Goal: Transaction & Acquisition: Purchase product/service

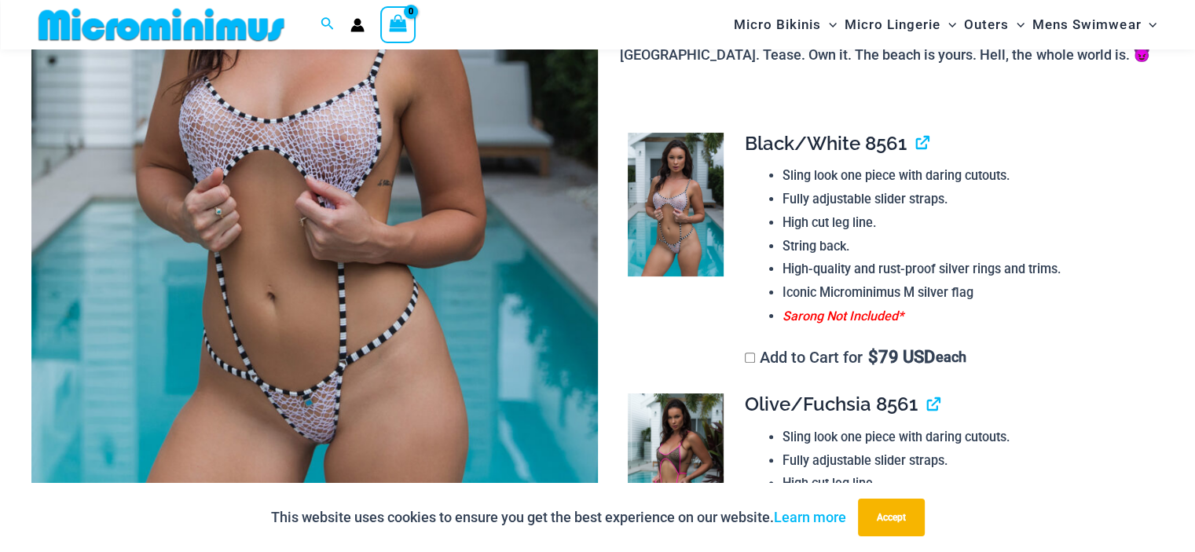
scroll to position [384, 0]
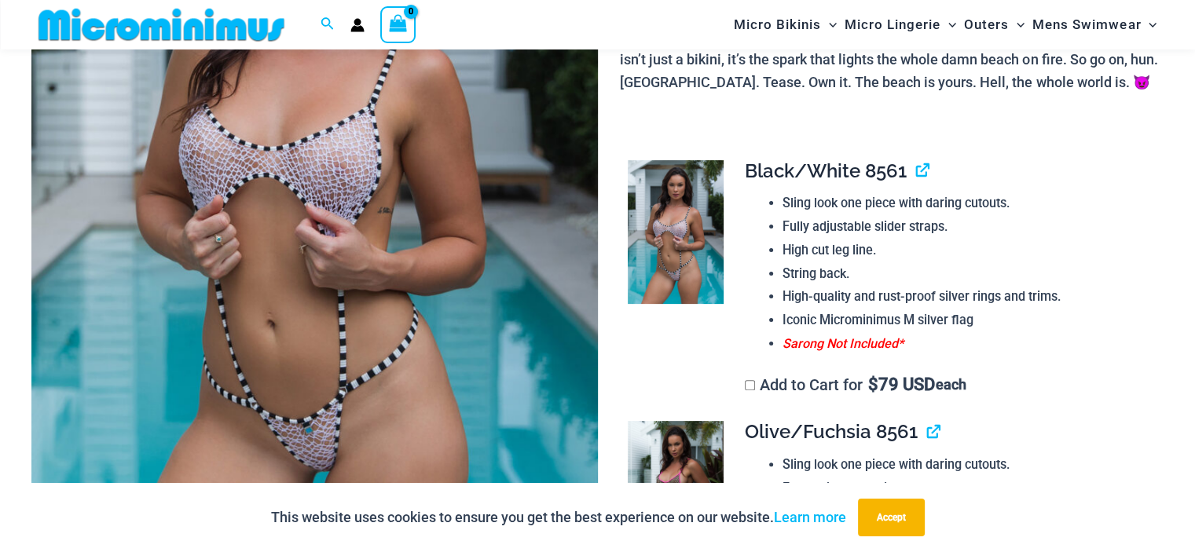
click at [382, 367] on img at bounding box center [314, 183] width 566 height 849
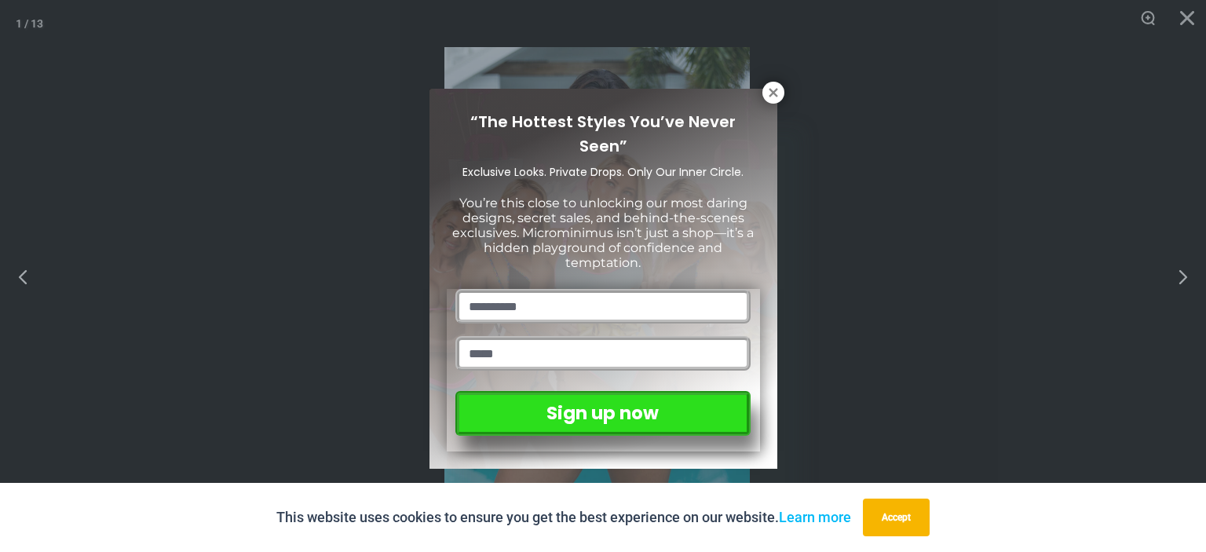
drag, startPoint x: 773, startPoint y: 93, endPoint x: 760, endPoint y: 92, distance: 12.6
click at [773, 93] on icon at bounding box center [773, 92] width 9 height 9
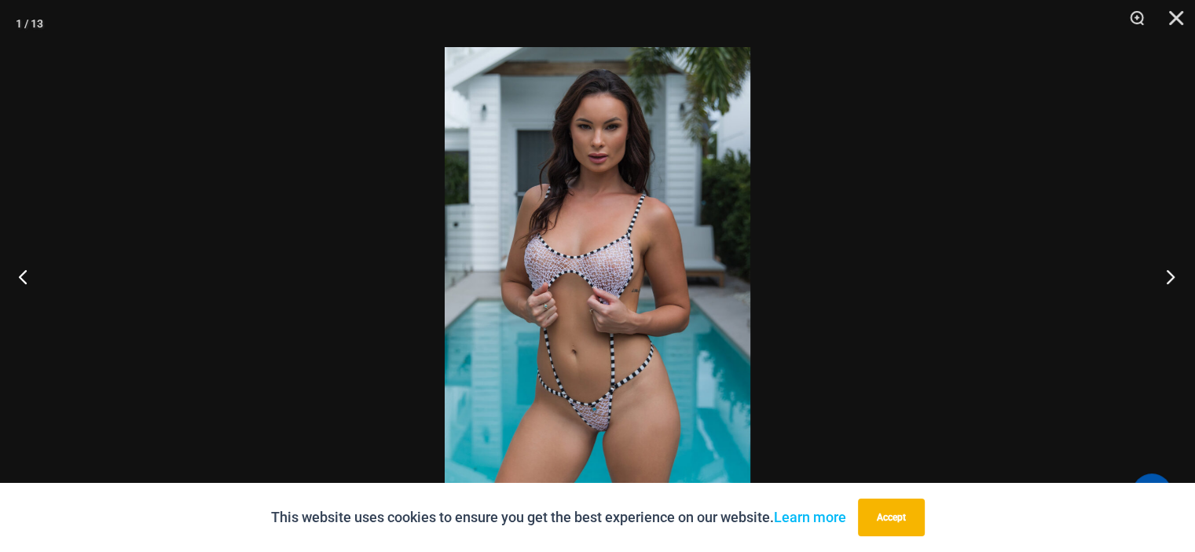
click at [1179, 276] on button "Next" at bounding box center [1165, 276] width 59 height 79
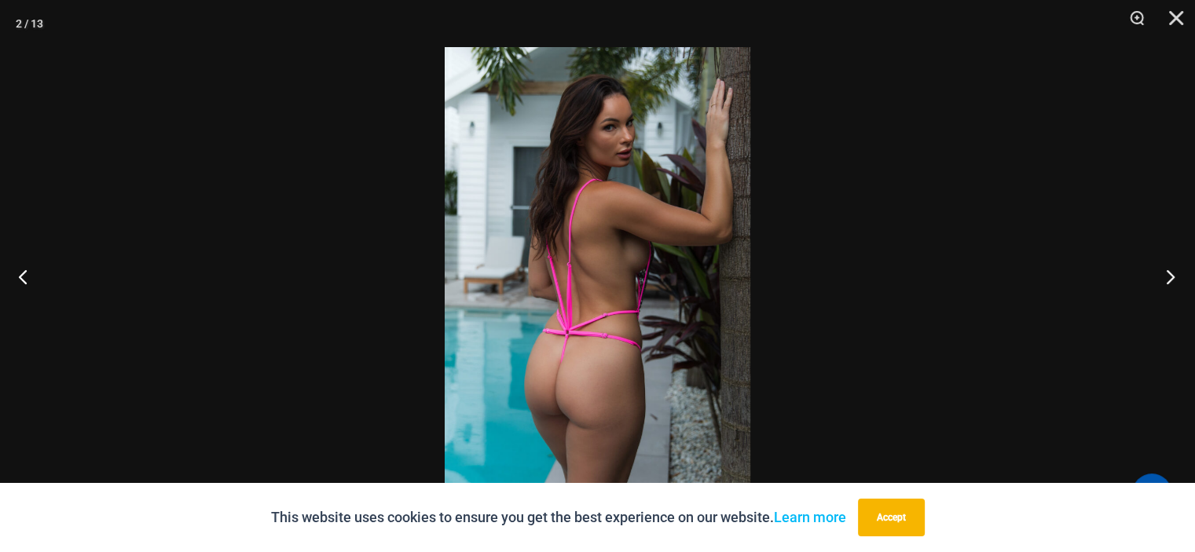
click at [1179, 276] on button "Next" at bounding box center [1165, 276] width 59 height 79
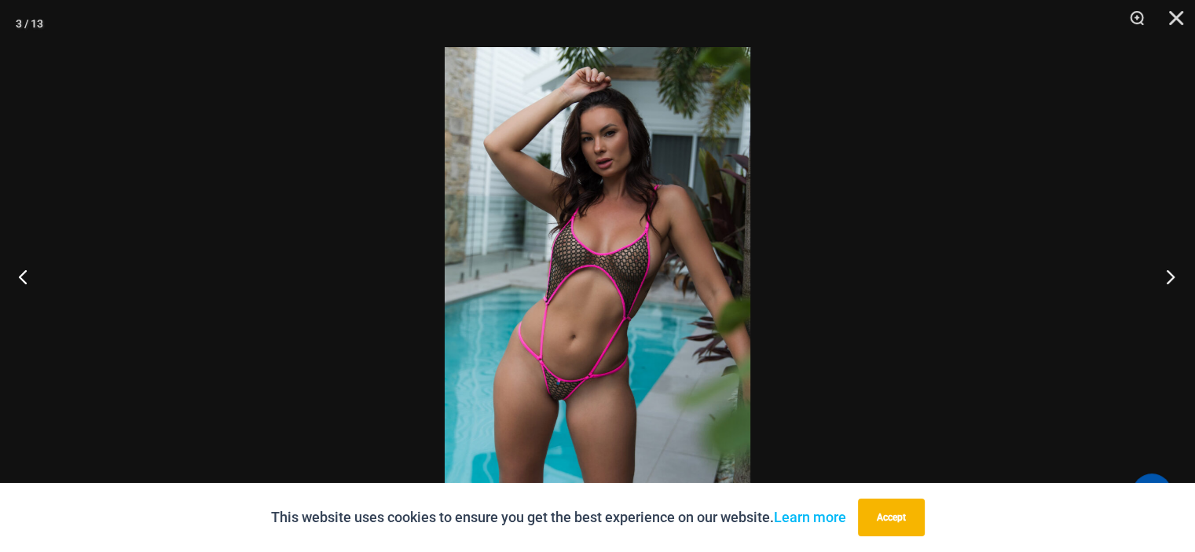
click at [1179, 276] on button "Next" at bounding box center [1165, 276] width 59 height 79
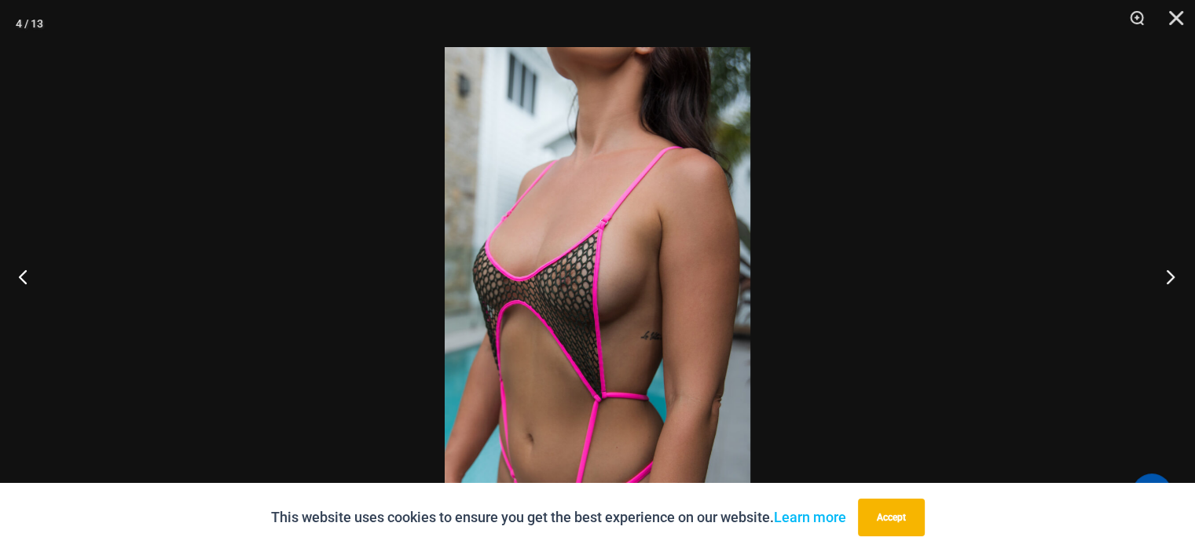
click at [1179, 276] on button "Next" at bounding box center [1165, 276] width 59 height 79
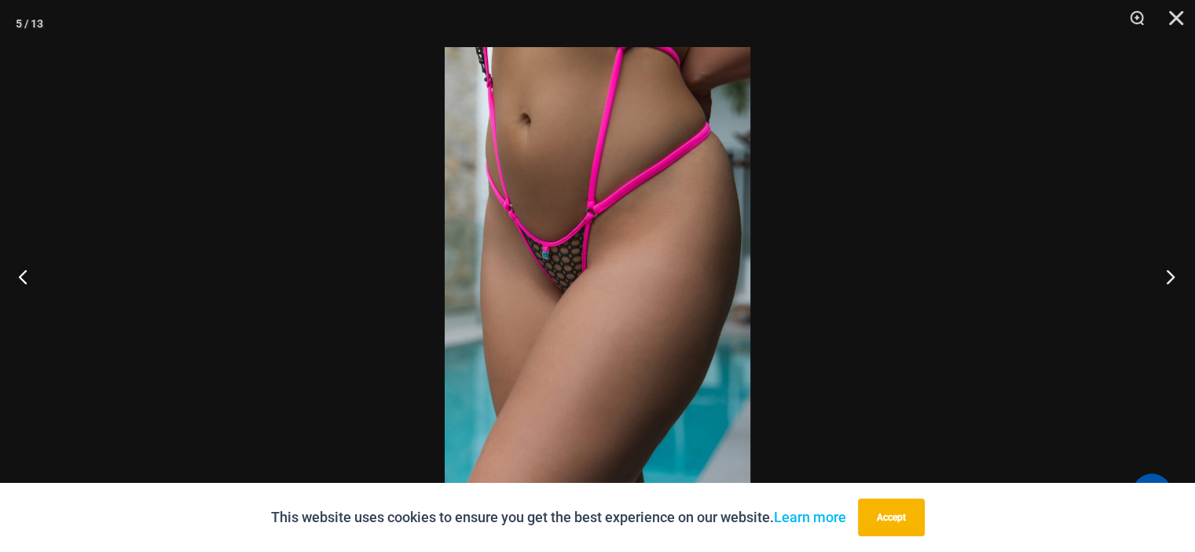
click at [1179, 276] on button "Next" at bounding box center [1165, 276] width 59 height 79
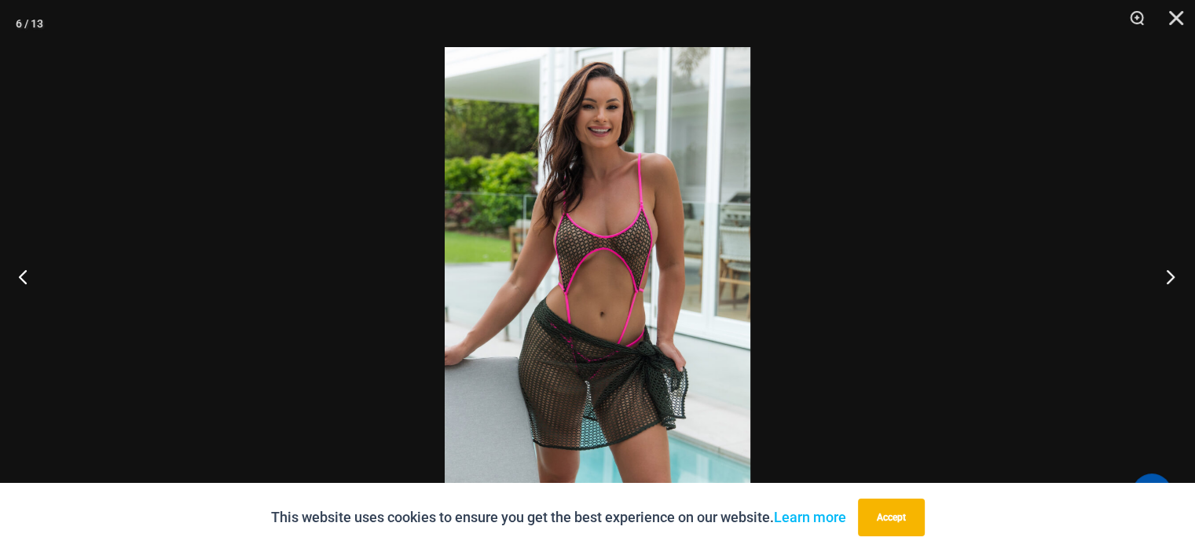
click at [1179, 276] on button "Next" at bounding box center [1165, 276] width 59 height 79
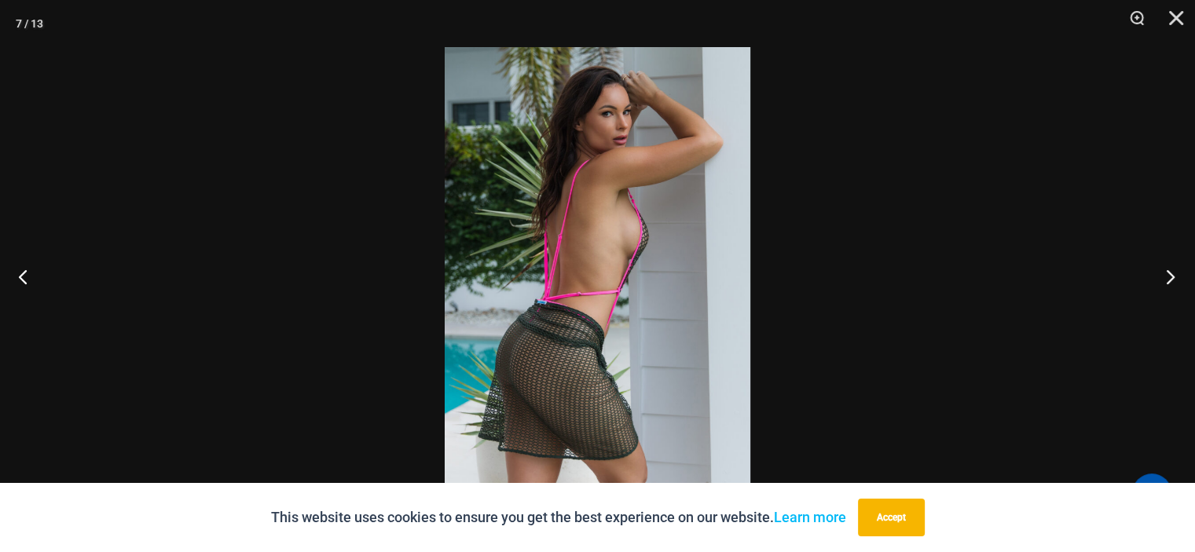
click at [1179, 276] on button "Next" at bounding box center [1165, 276] width 59 height 79
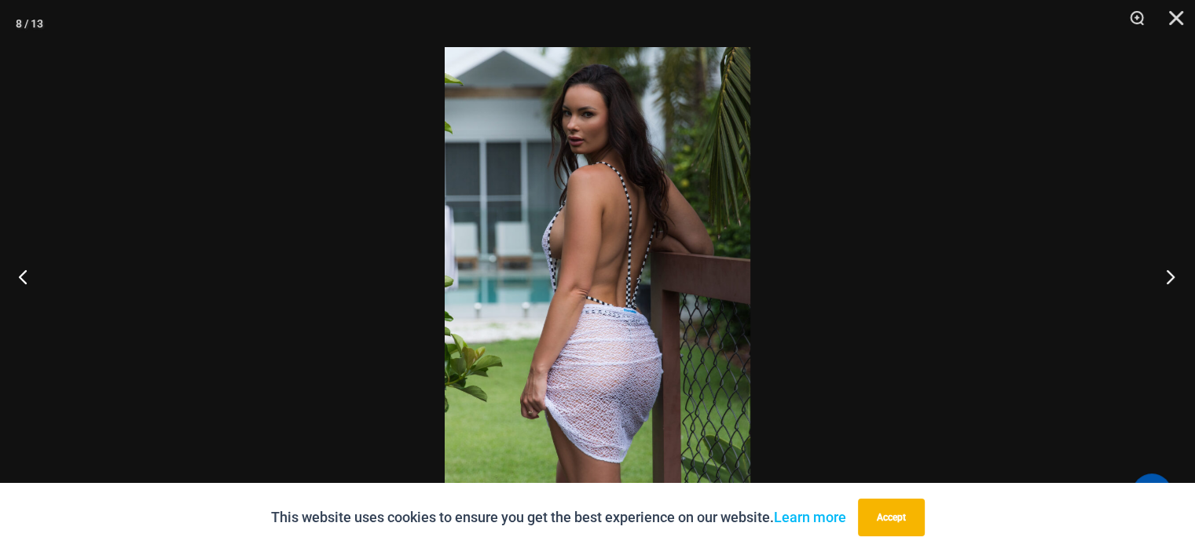
click at [1179, 276] on button "Next" at bounding box center [1165, 276] width 59 height 79
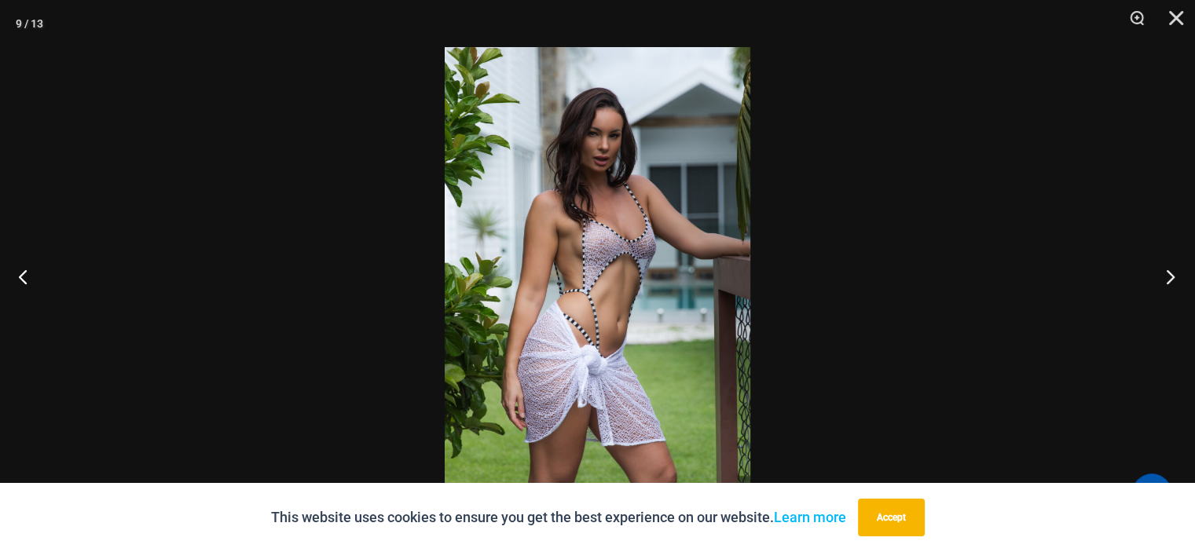
click at [1179, 276] on button "Next" at bounding box center [1165, 276] width 59 height 79
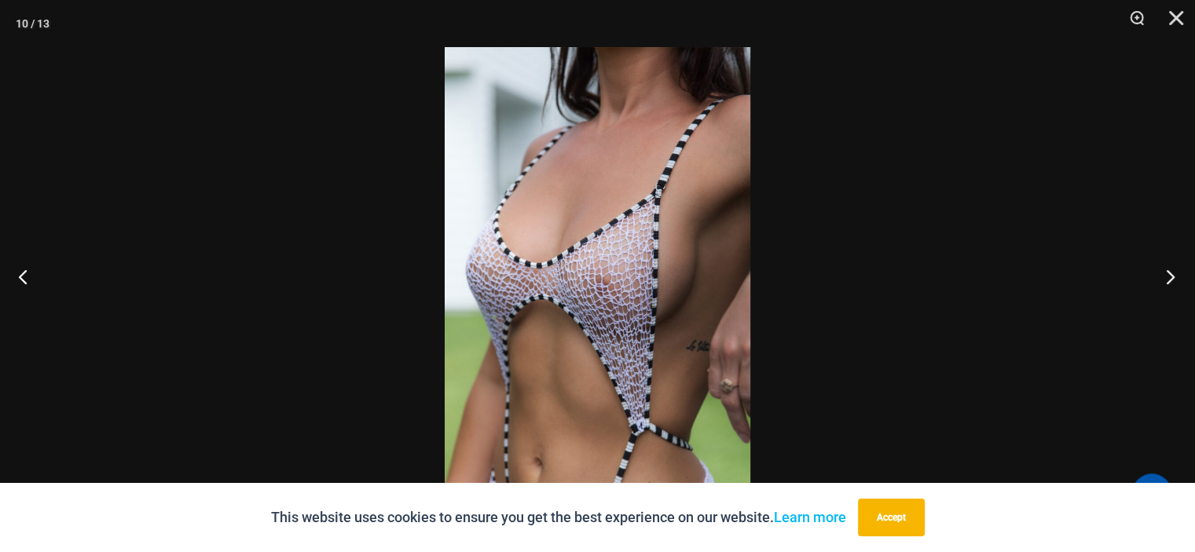
click at [1179, 276] on button "Next" at bounding box center [1165, 276] width 59 height 79
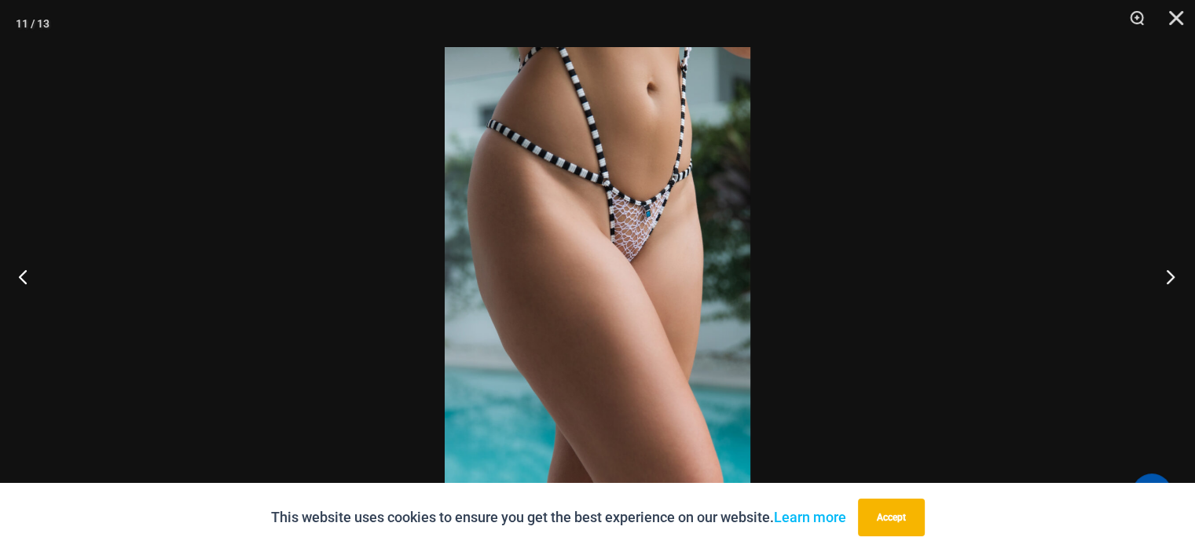
click at [1179, 276] on button "Next" at bounding box center [1165, 276] width 59 height 79
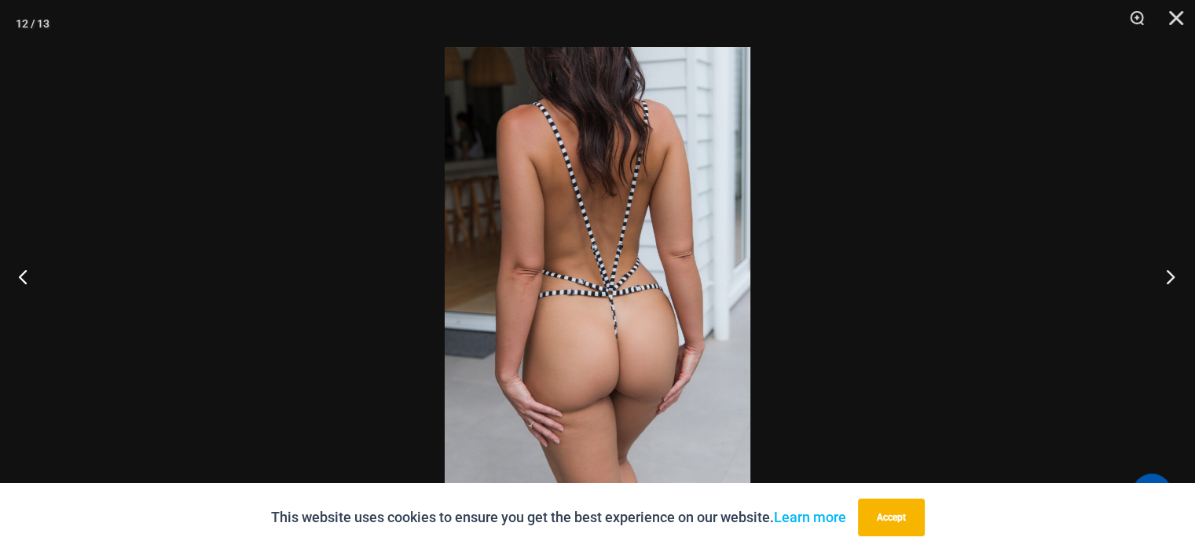
click at [1179, 276] on button "Next" at bounding box center [1165, 276] width 59 height 79
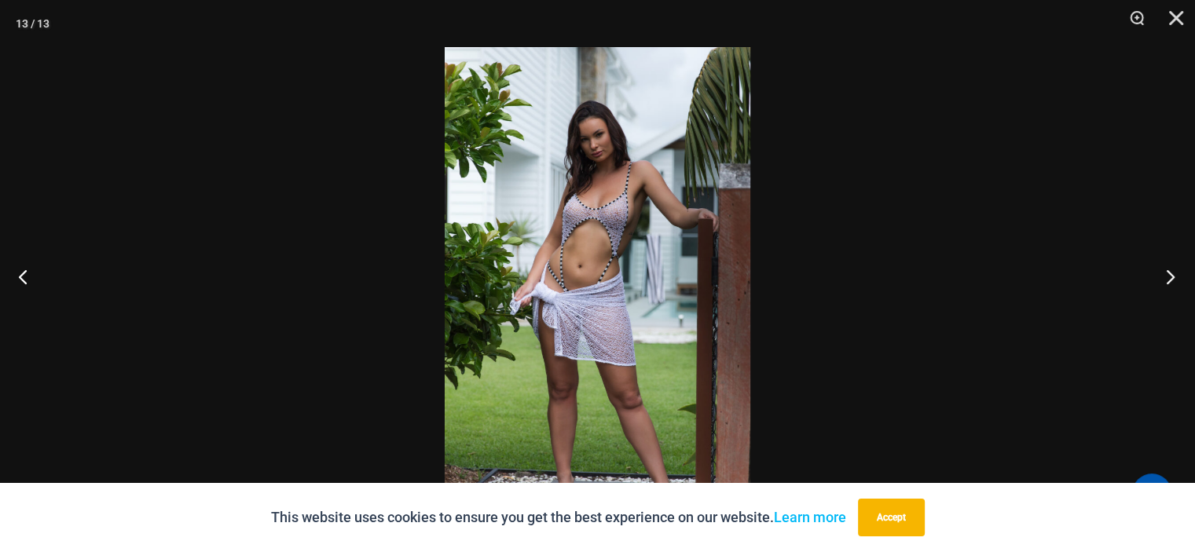
click at [1179, 276] on button "Next" at bounding box center [1165, 276] width 59 height 79
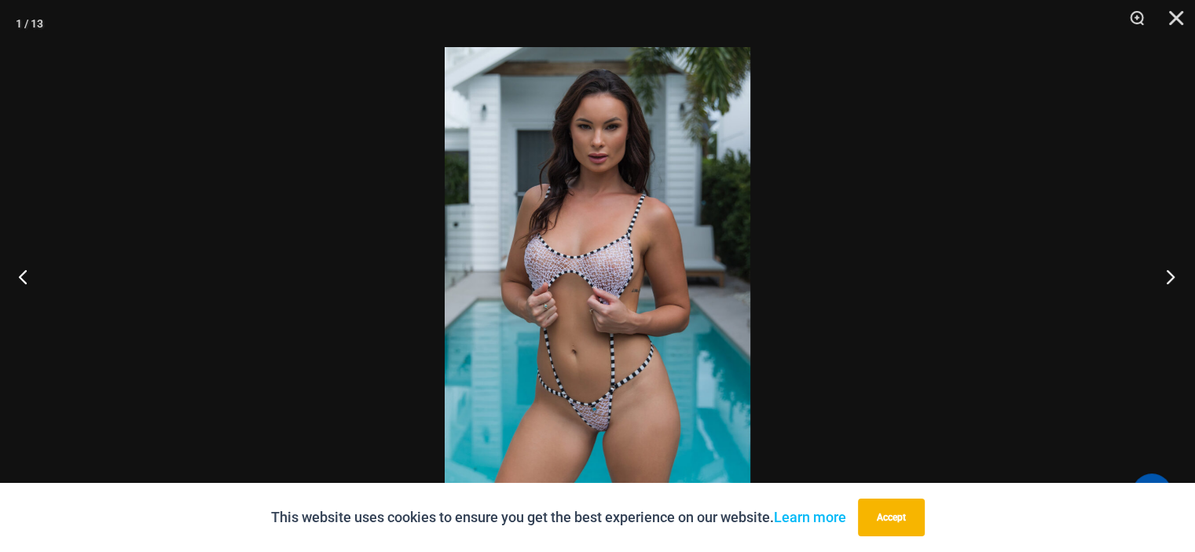
click at [1179, 276] on button "Next" at bounding box center [1165, 276] width 59 height 79
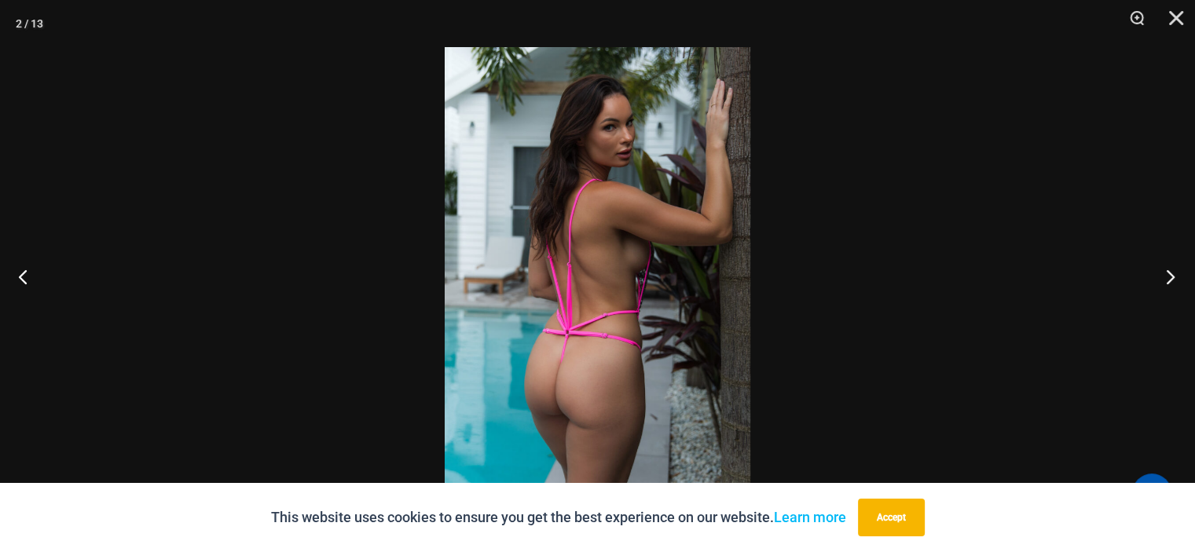
click at [1179, 276] on button "Next" at bounding box center [1165, 276] width 59 height 79
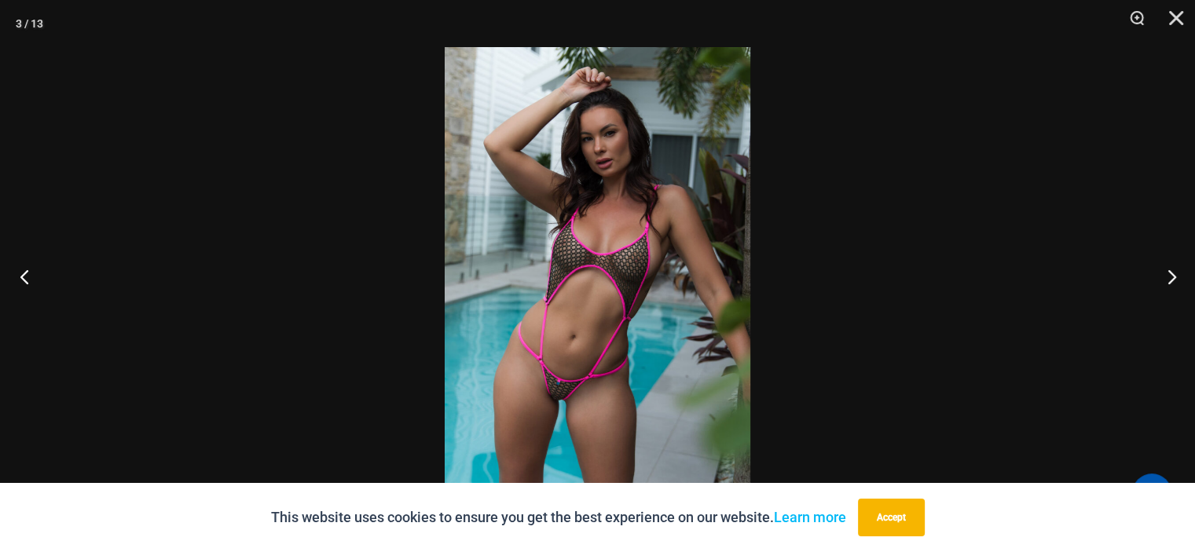
click at [21, 279] on button "Previous" at bounding box center [29, 276] width 59 height 79
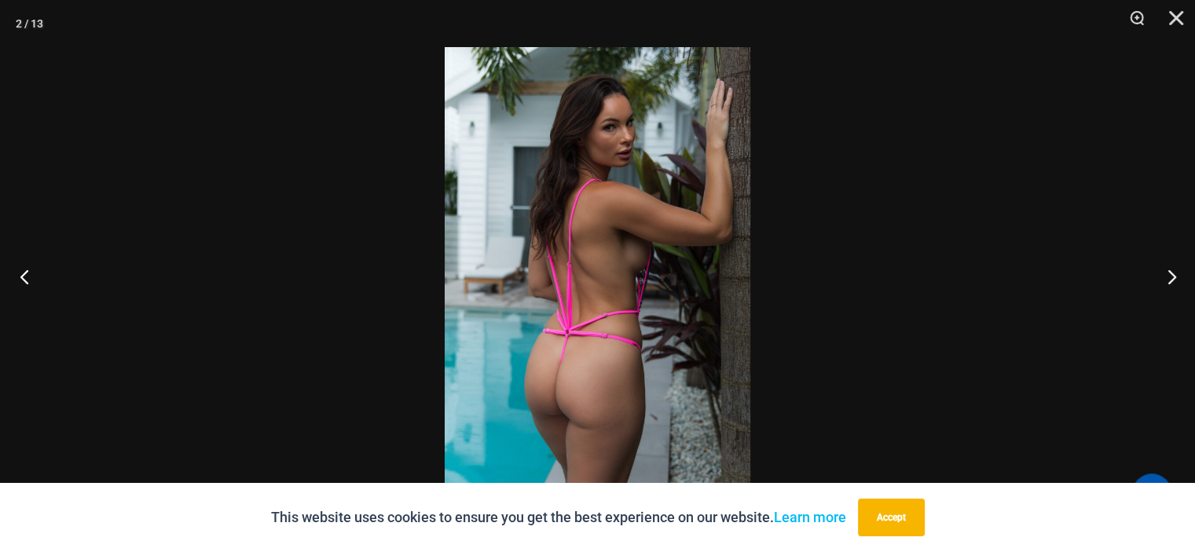
click at [21, 279] on button "Previous" at bounding box center [29, 276] width 59 height 79
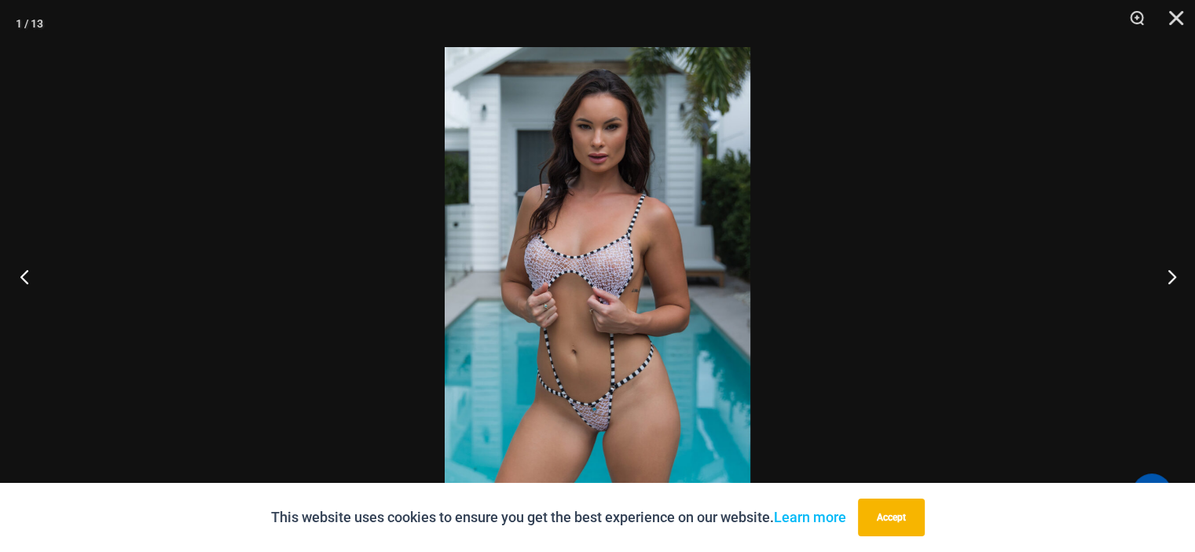
click at [21, 279] on button "Previous" at bounding box center [29, 276] width 59 height 79
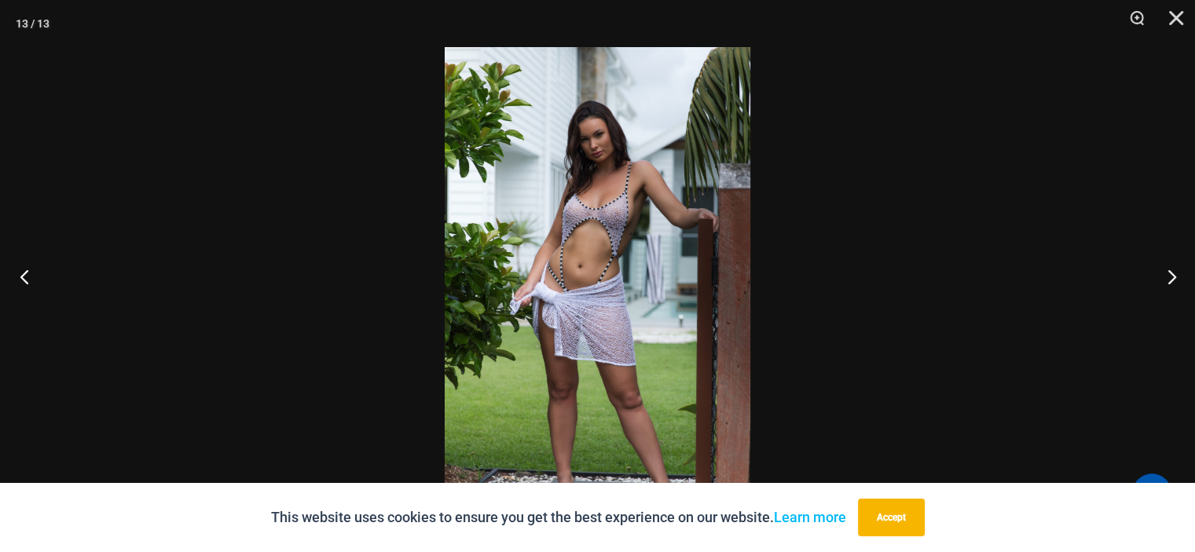
click at [21, 279] on button "Previous" at bounding box center [29, 276] width 59 height 79
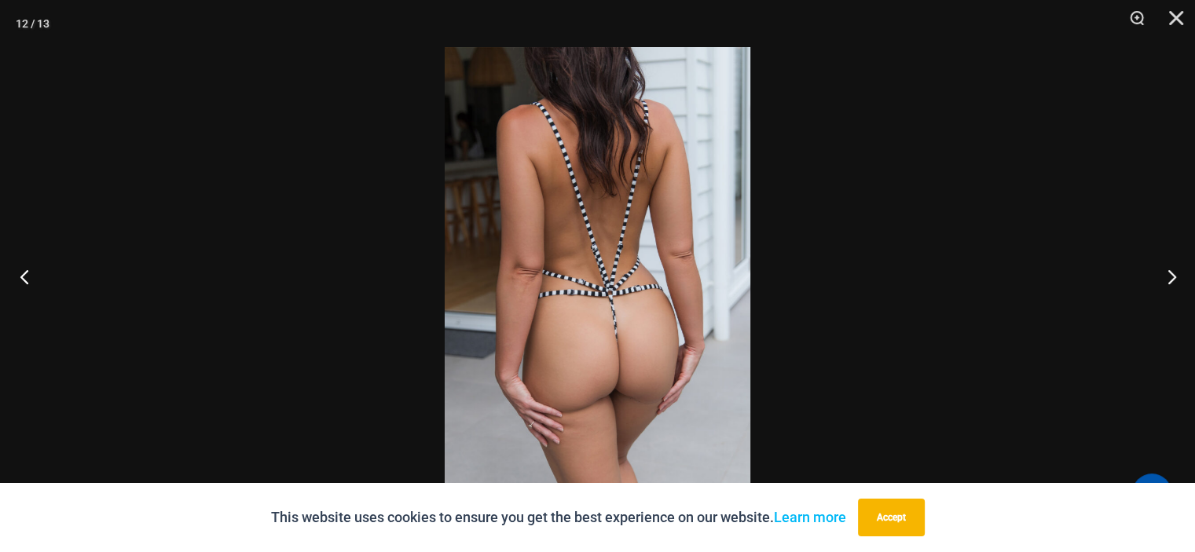
click at [21, 279] on button "Previous" at bounding box center [29, 276] width 59 height 79
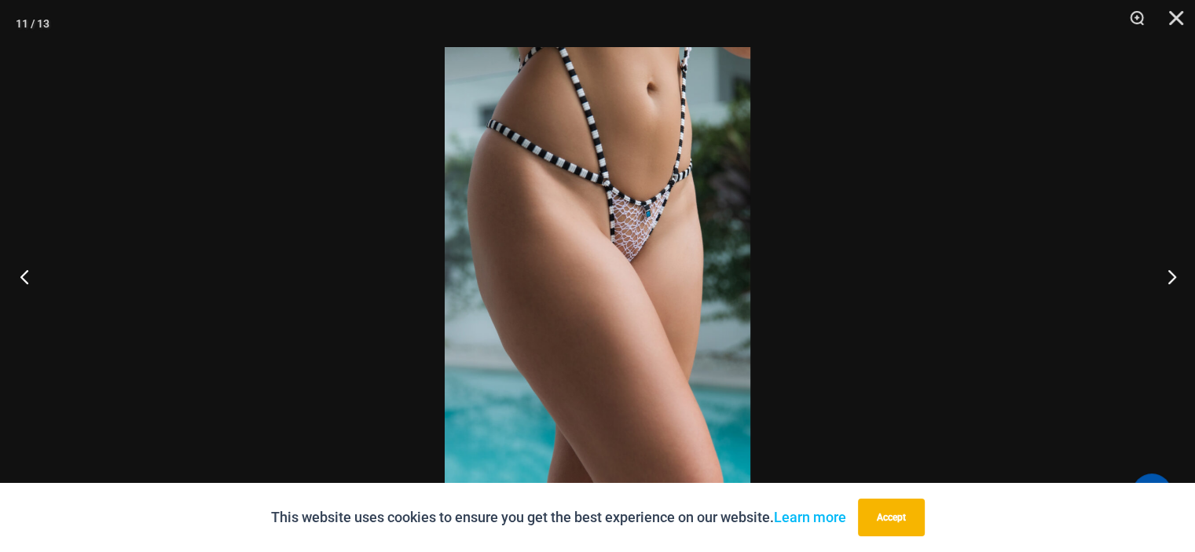
click at [21, 279] on button "Previous" at bounding box center [29, 276] width 59 height 79
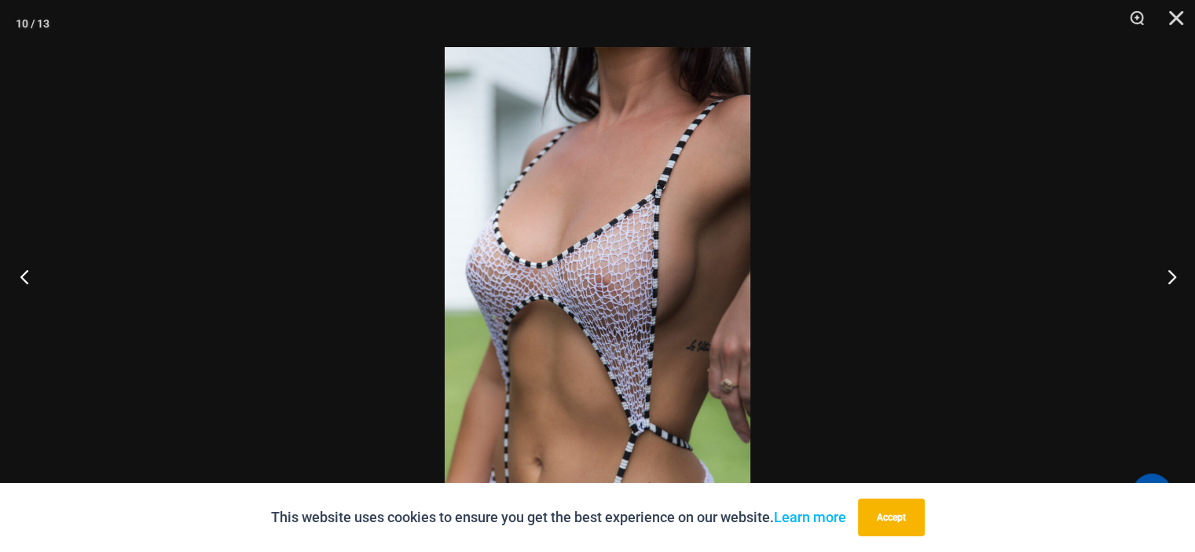
click at [21, 279] on button "Previous" at bounding box center [29, 276] width 59 height 79
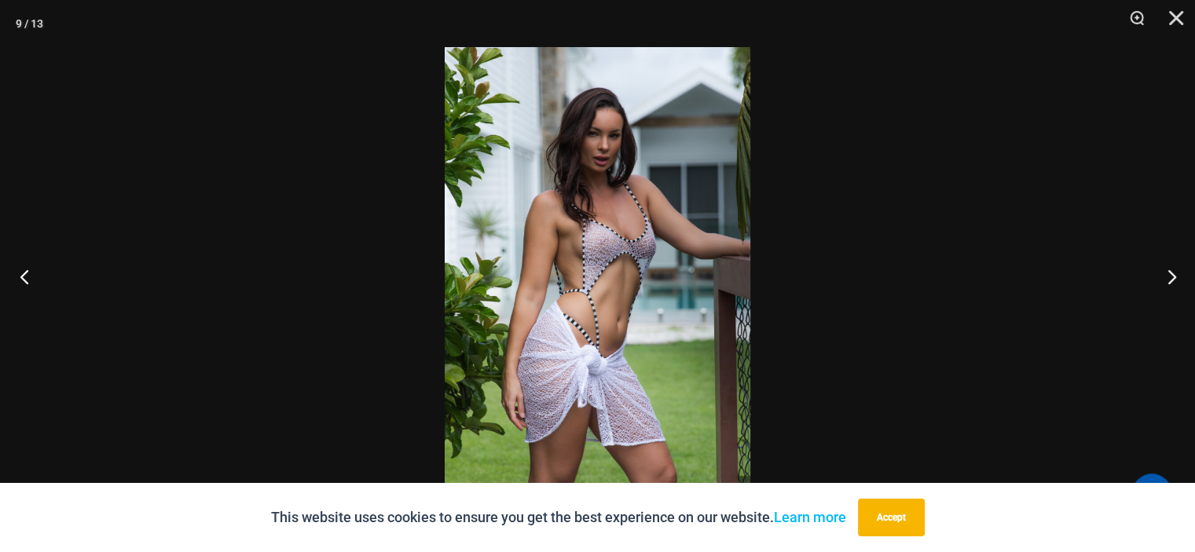
click at [21, 279] on button "Previous" at bounding box center [29, 276] width 59 height 79
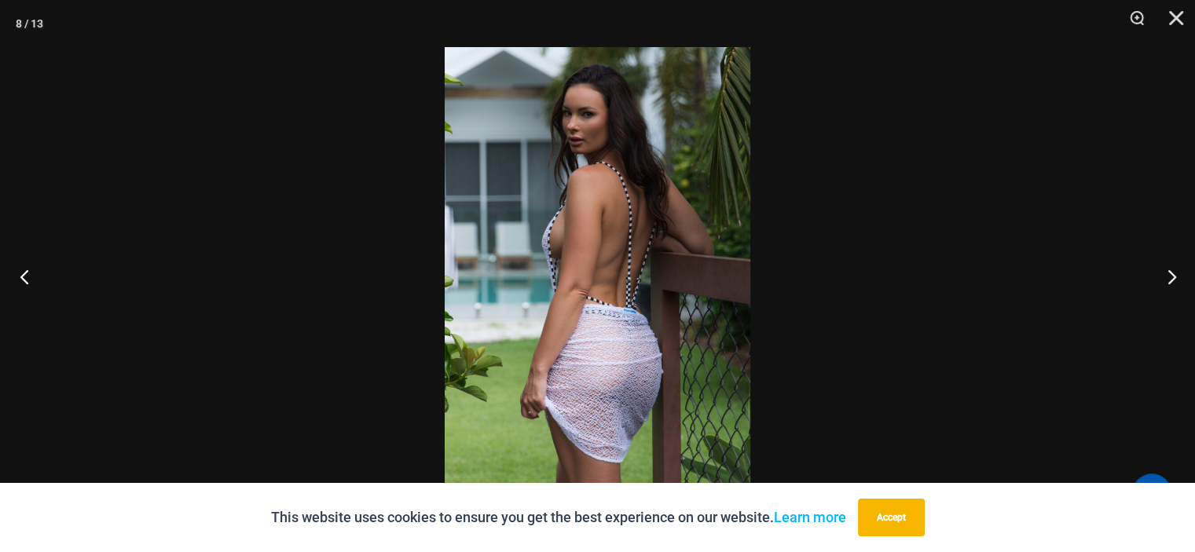
click at [21, 279] on button "Previous" at bounding box center [29, 276] width 59 height 79
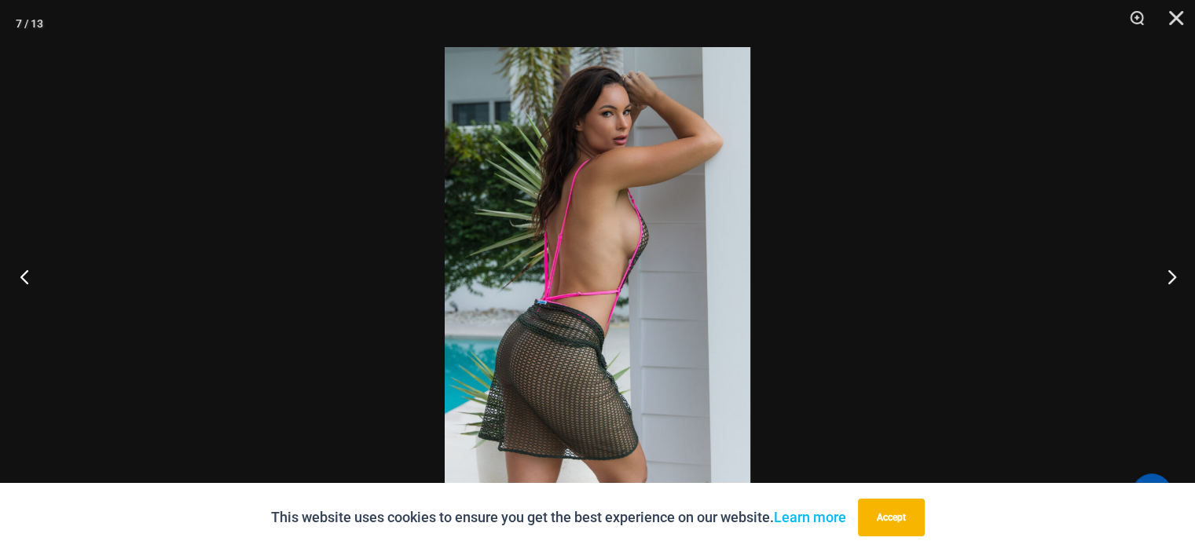
click at [21, 279] on button "Previous" at bounding box center [29, 276] width 59 height 79
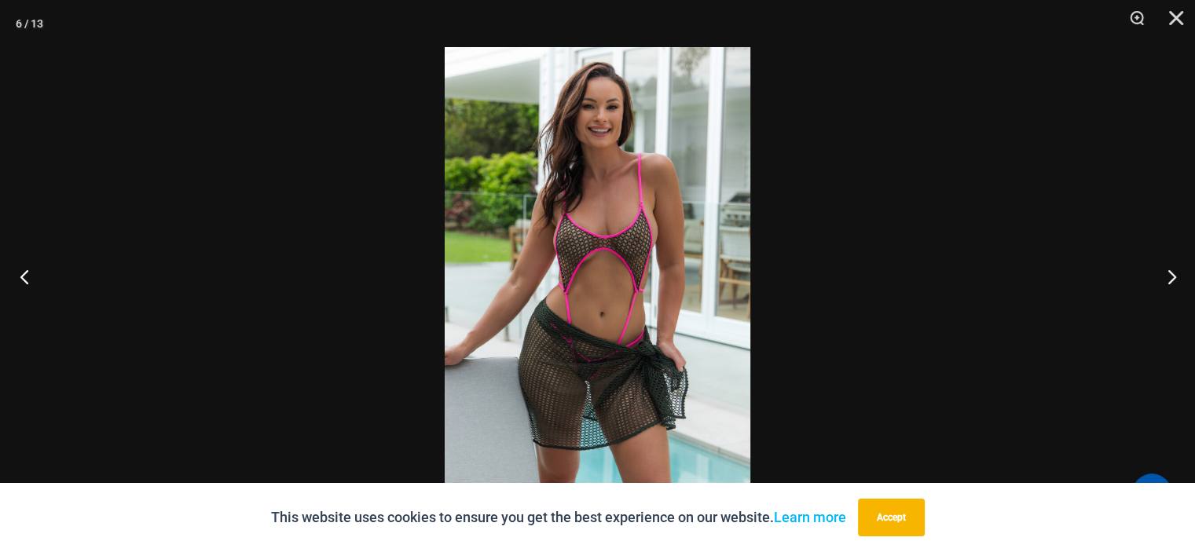
click at [21, 279] on button "Previous" at bounding box center [29, 276] width 59 height 79
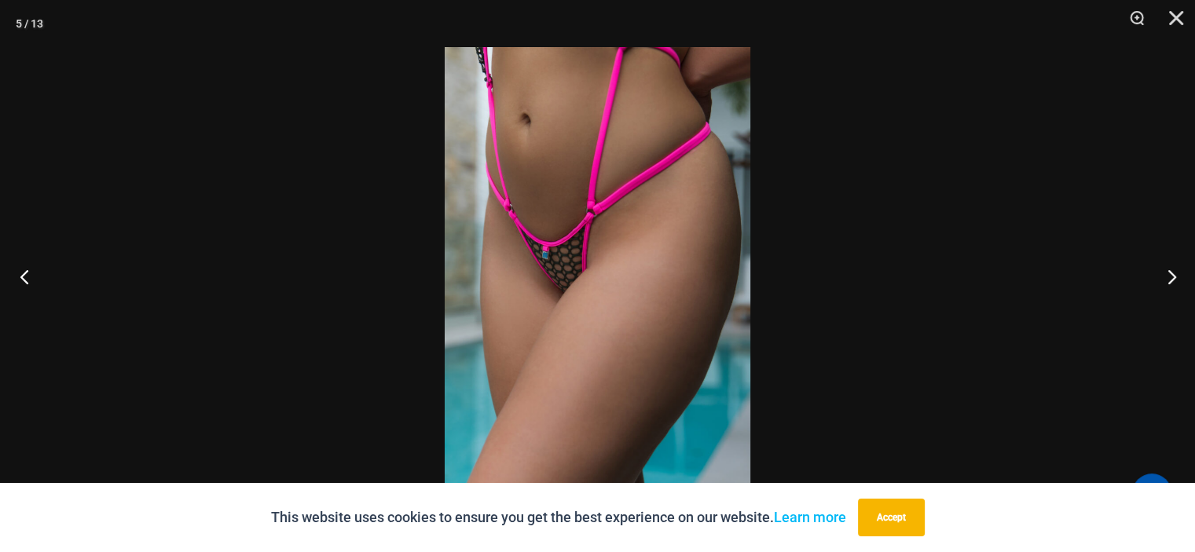
click at [21, 279] on button "Previous" at bounding box center [29, 276] width 59 height 79
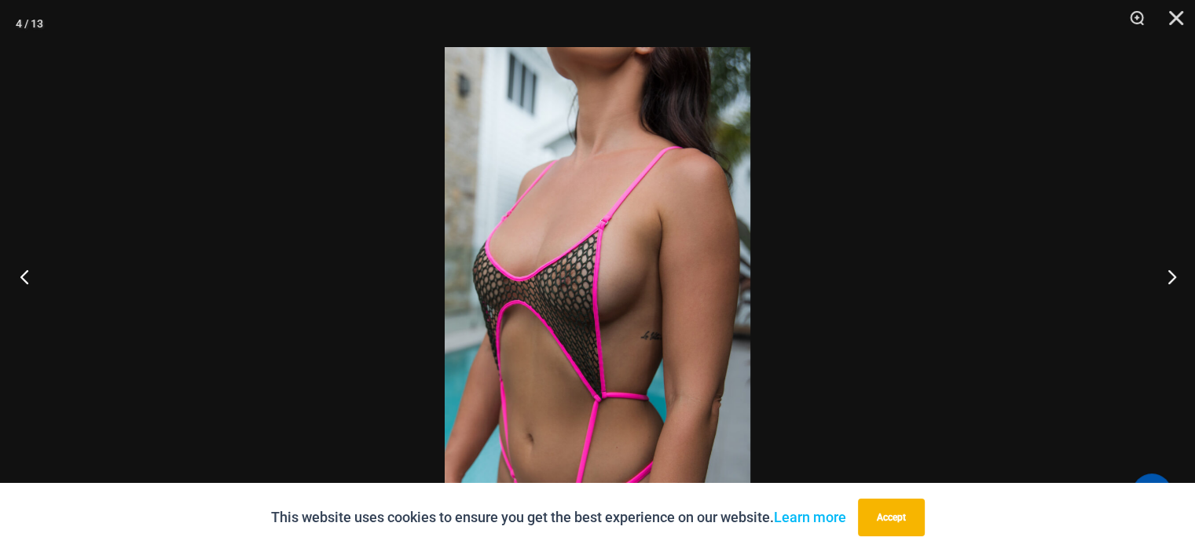
click at [22, 278] on button "Previous" at bounding box center [29, 276] width 59 height 79
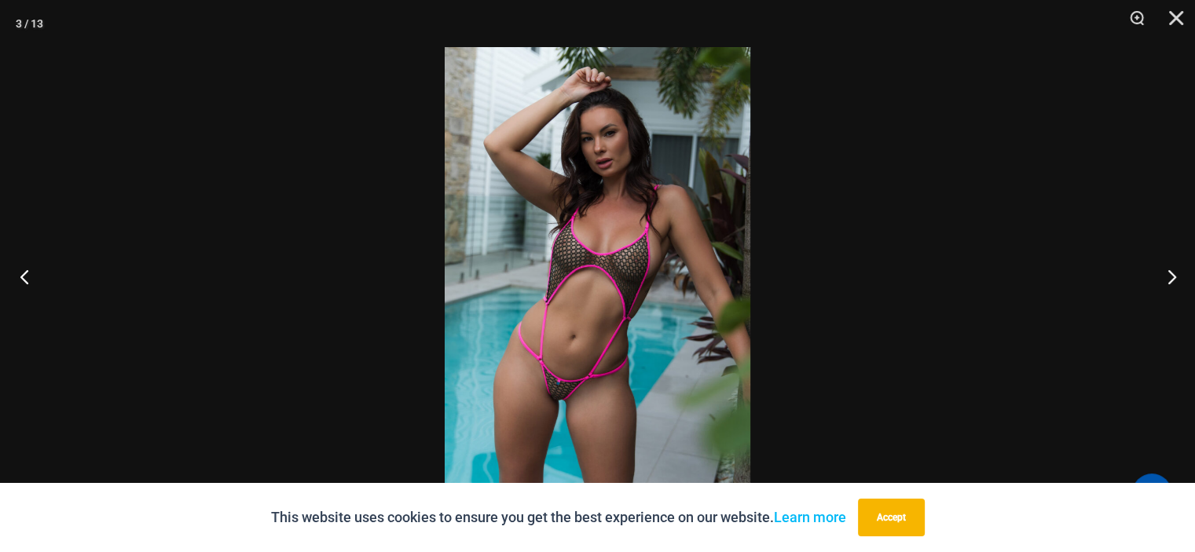
click at [27, 276] on button "Previous" at bounding box center [29, 276] width 59 height 79
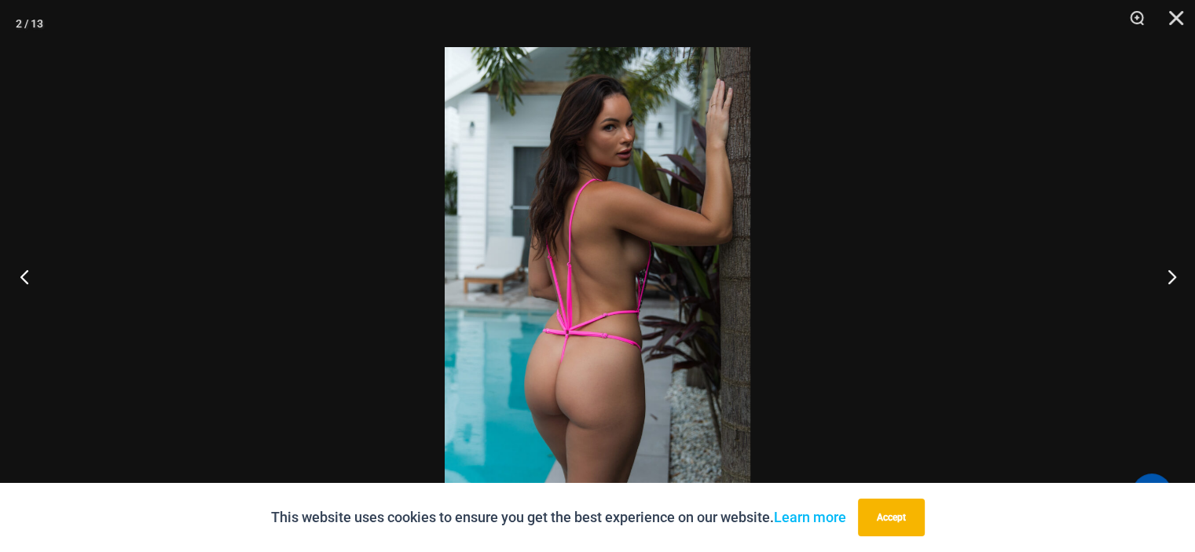
click at [27, 276] on button "Previous" at bounding box center [29, 276] width 59 height 79
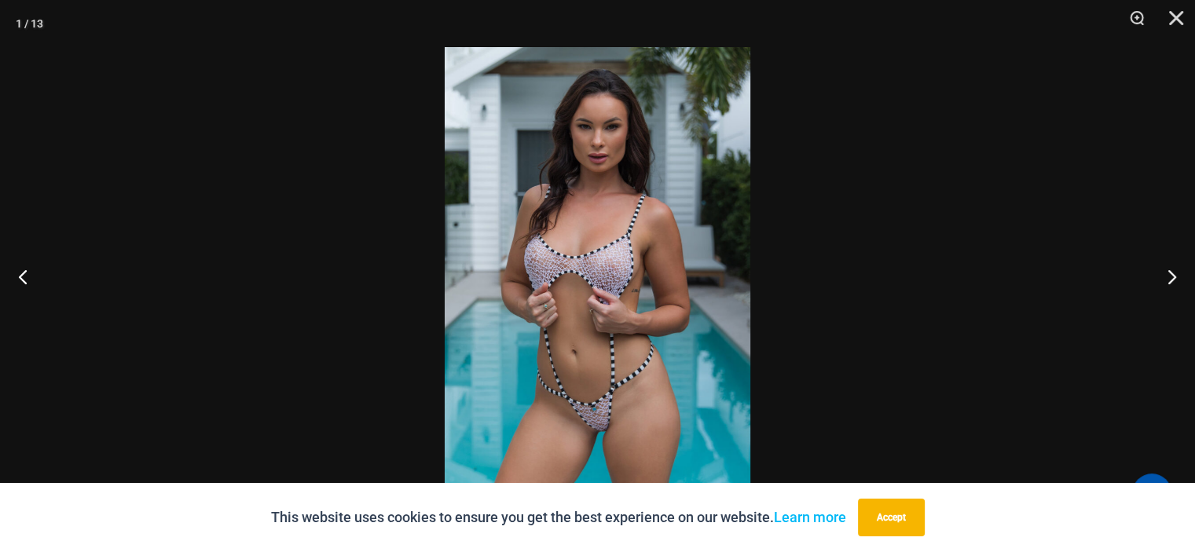
click at [602, 342] on img at bounding box center [598, 276] width 306 height 458
